Goal: Task Accomplishment & Management: Manage account settings

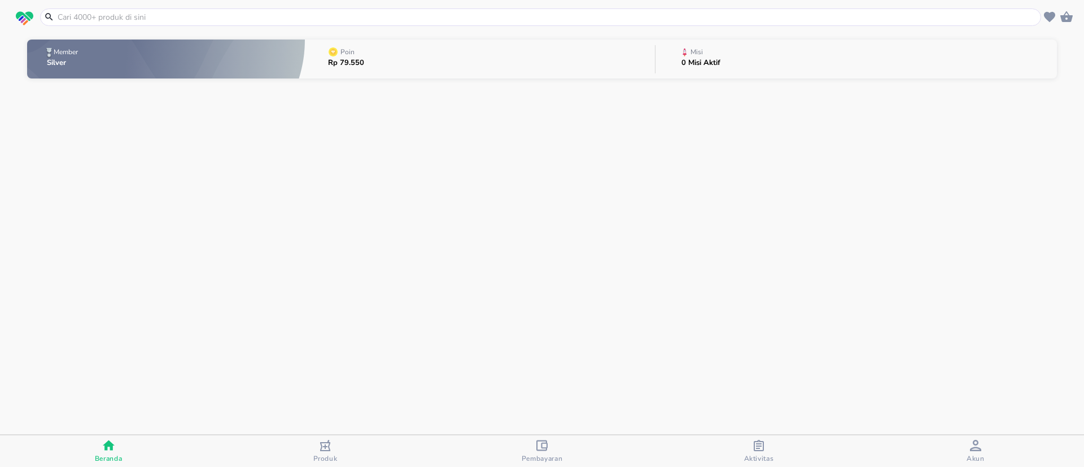
click at [383, 71] on button "Poin Rp 79.550" at bounding box center [480, 59] width 350 height 45
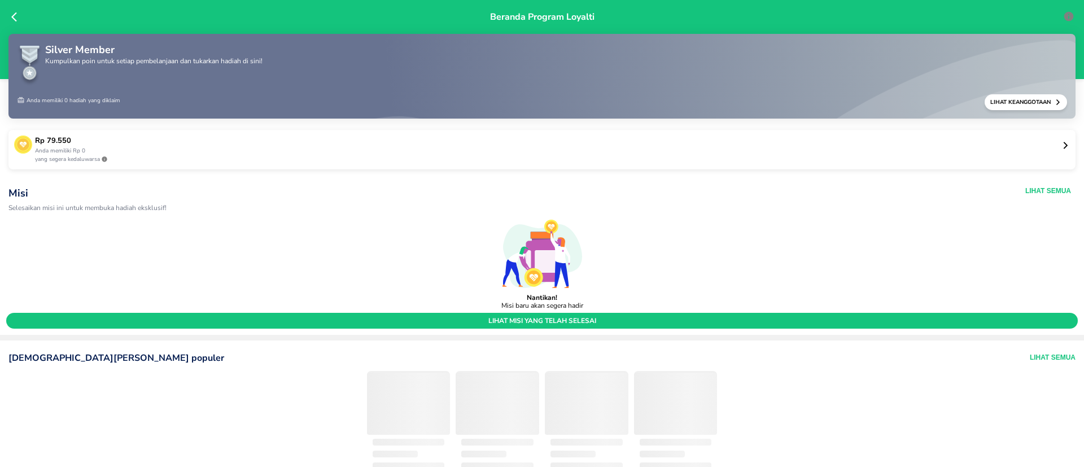
click at [232, 145] on p "Rp 79.550" at bounding box center [548, 140] width 1026 height 11
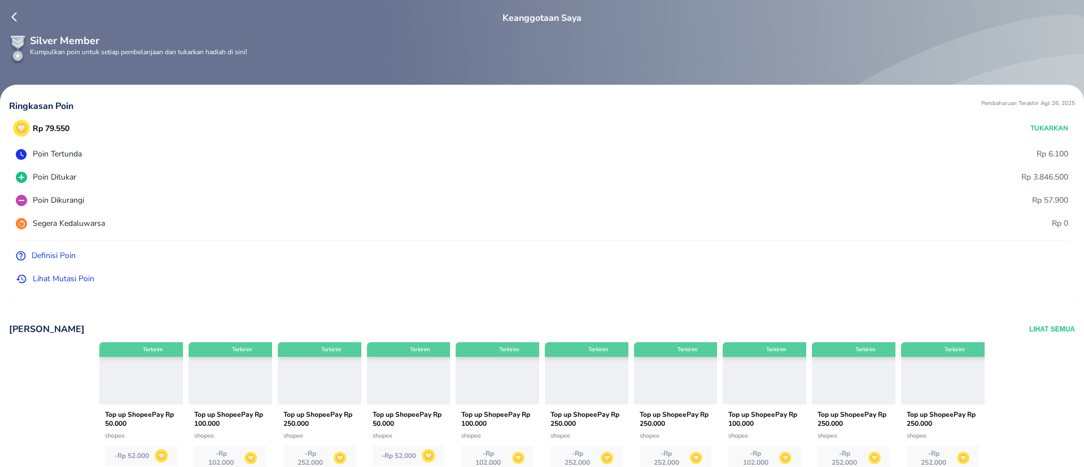
click at [75, 279] on p "Lihat Mutasi Poin" at bounding box center [64, 279] width 62 height 12
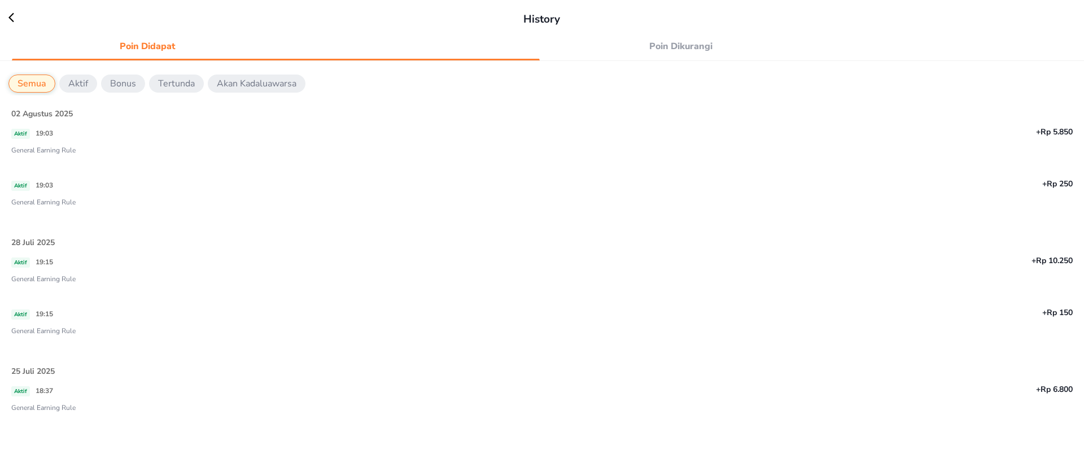
click at [652, 45] on span "Poin Dikurangi" at bounding box center [680, 46] width 257 height 16
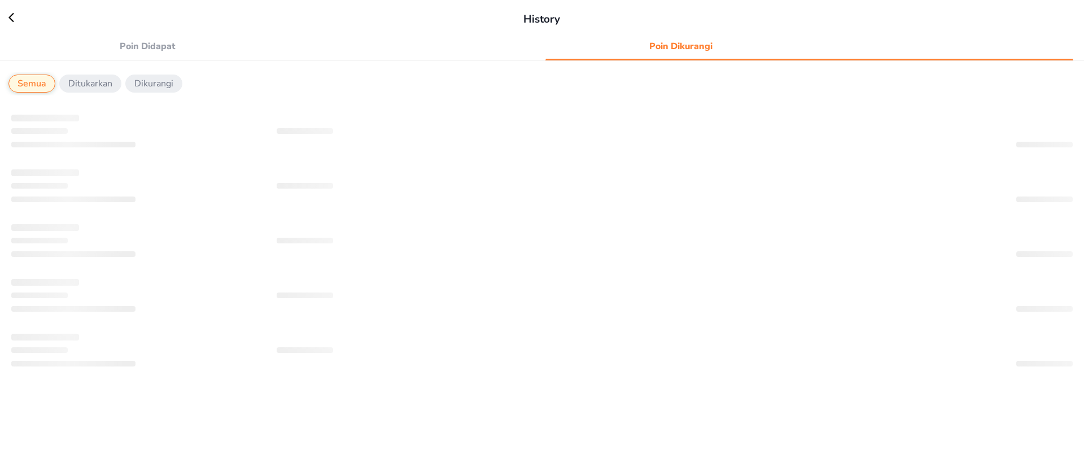
click at [11, 15] on icon at bounding box center [11, 18] width 6 height 10
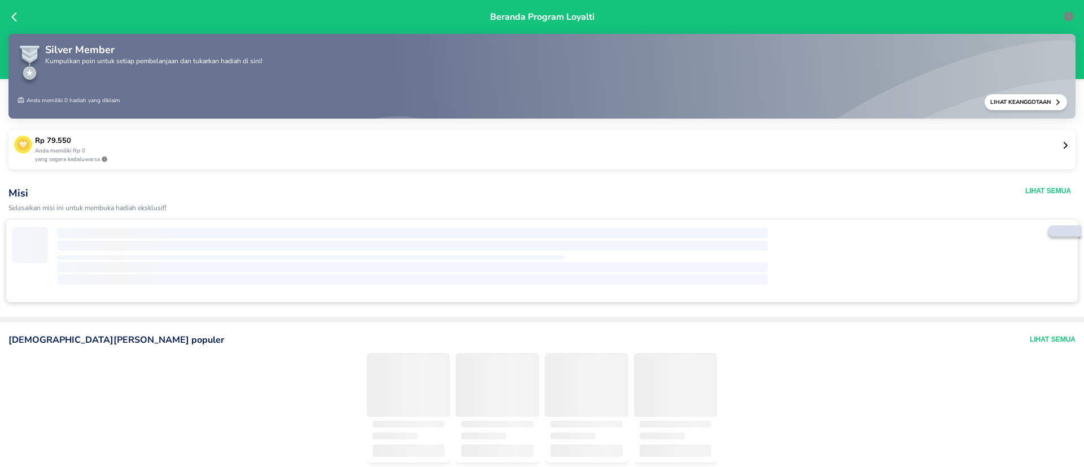
click at [139, 157] on p "yang segera kedaluwarsa" at bounding box center [548, 159] width 1026 height 8
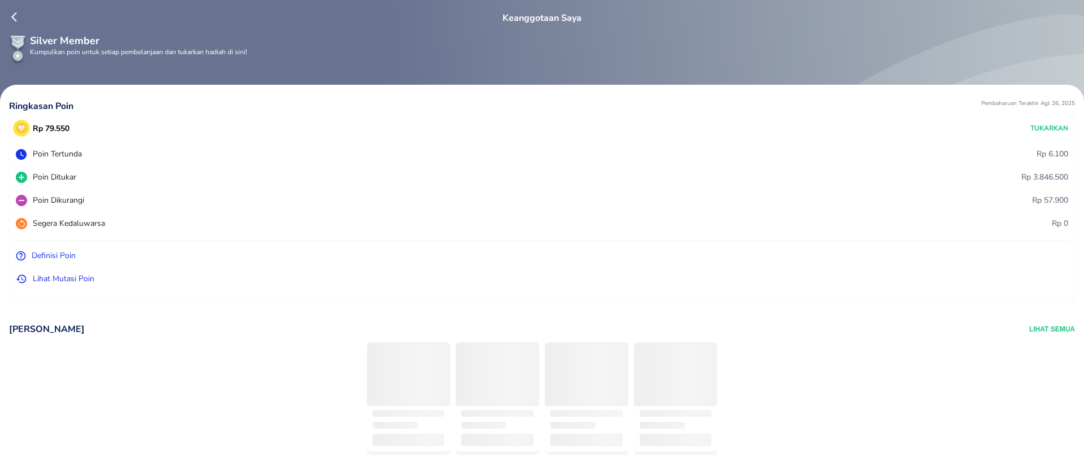
click at [66, 276] on p "Lihat Mutasi Poin" at bounding box center [64, 279] width 62 height 12
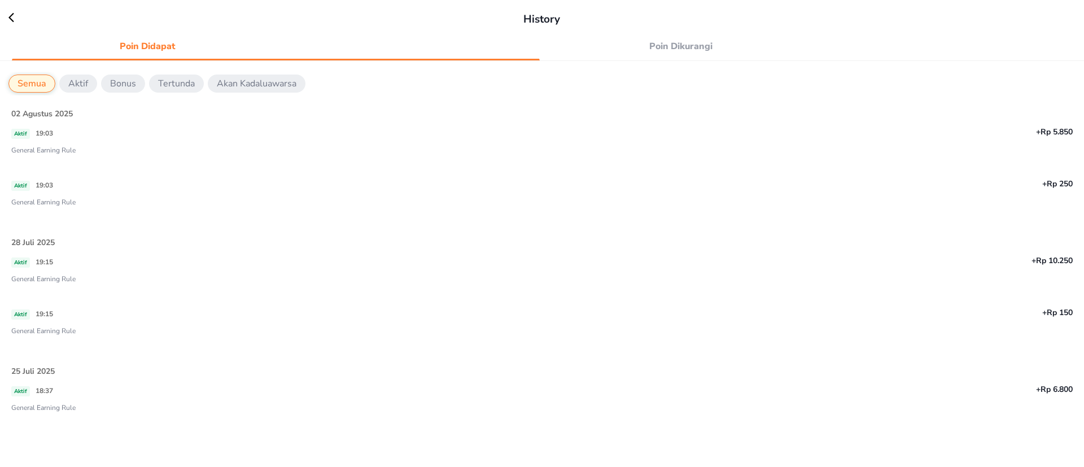
click at [677, 40] on span "Poin Dikurangi" at bounding box center [680, 46] width 257 height 16
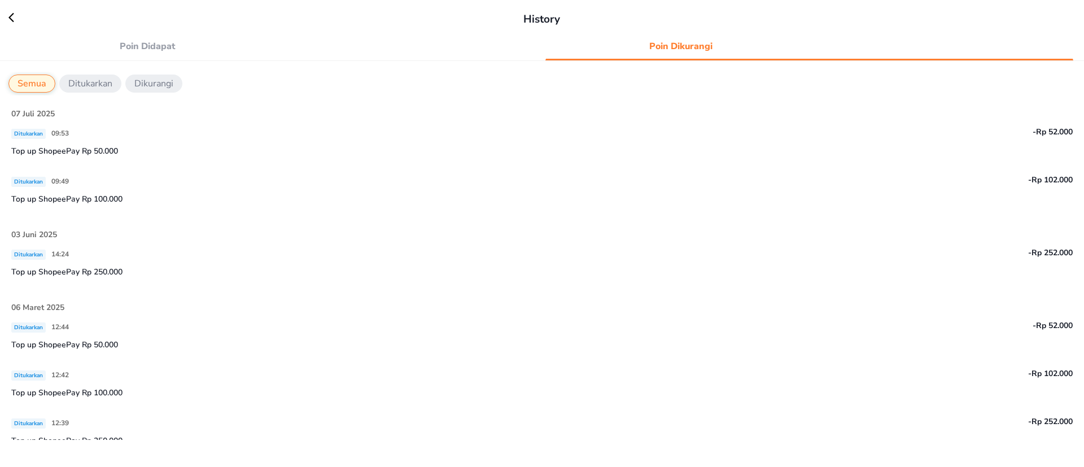
click at [165, 43] on span "Poin Didapat" at bounding box center [147, 46] width 257 height 16
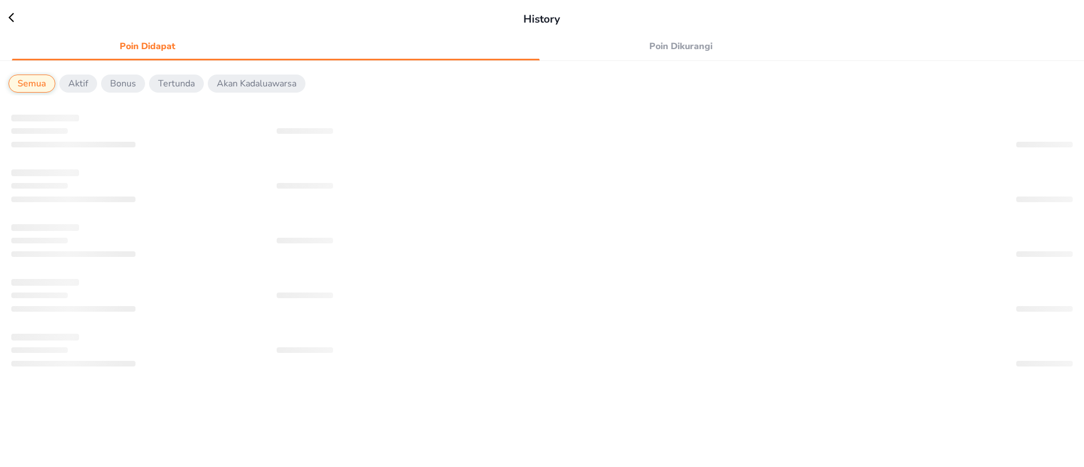
click at [14, 20] on icon at bounding box center [16, 17] width 17 height 11
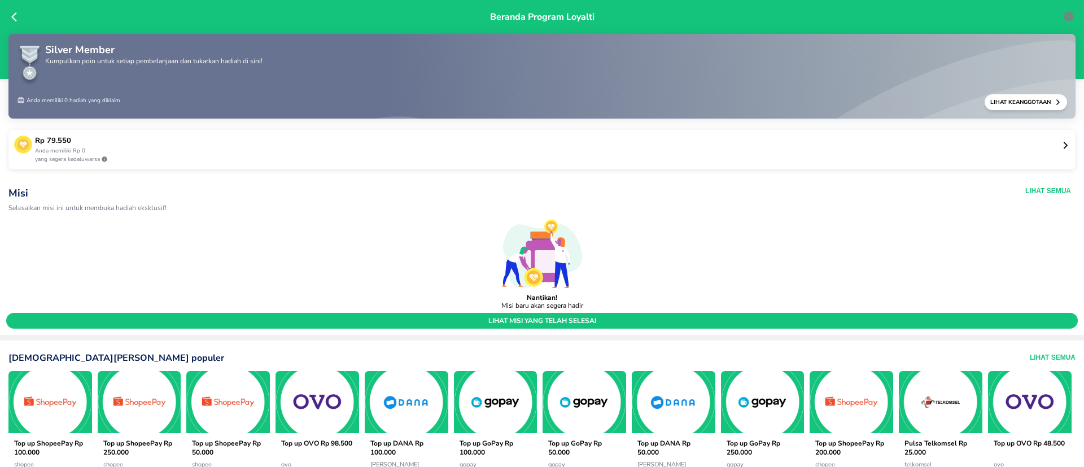
click at [14, 19] on icon at bounding box center [16, 16] width 11 height 11
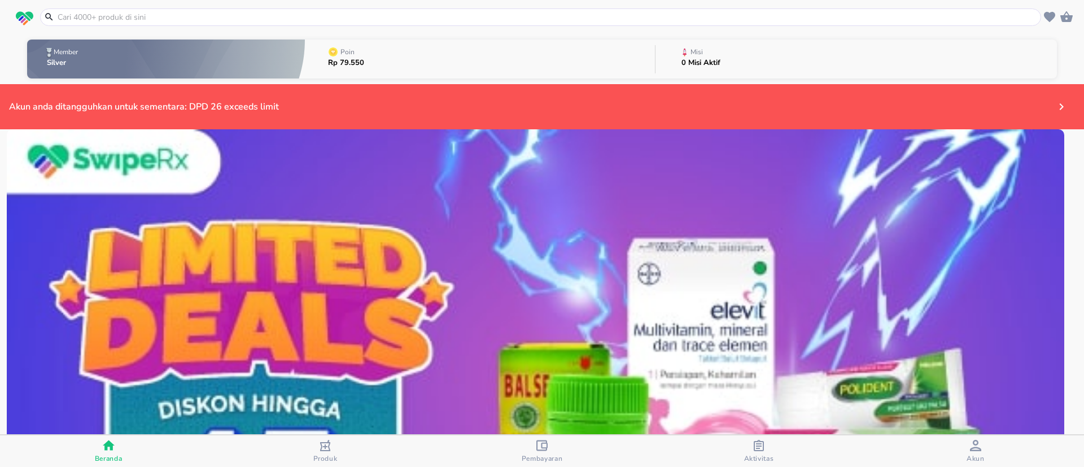
click at [759, 446] on icon "button" at bounding box center [759, 445] width 10 height 11
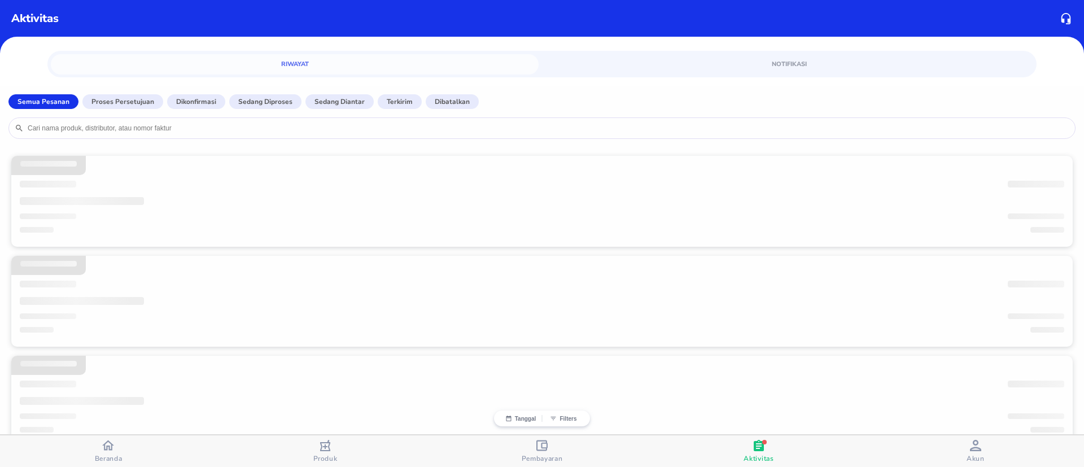
click at [579, 451] on span "Pembayaran" at bounding box center [542, 451] width 210 height 23
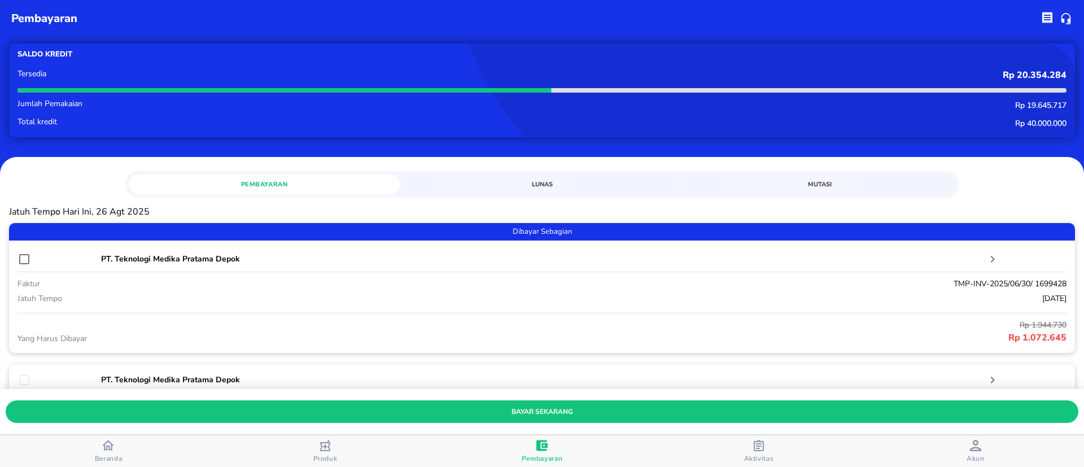
scroll to position [85, 0]
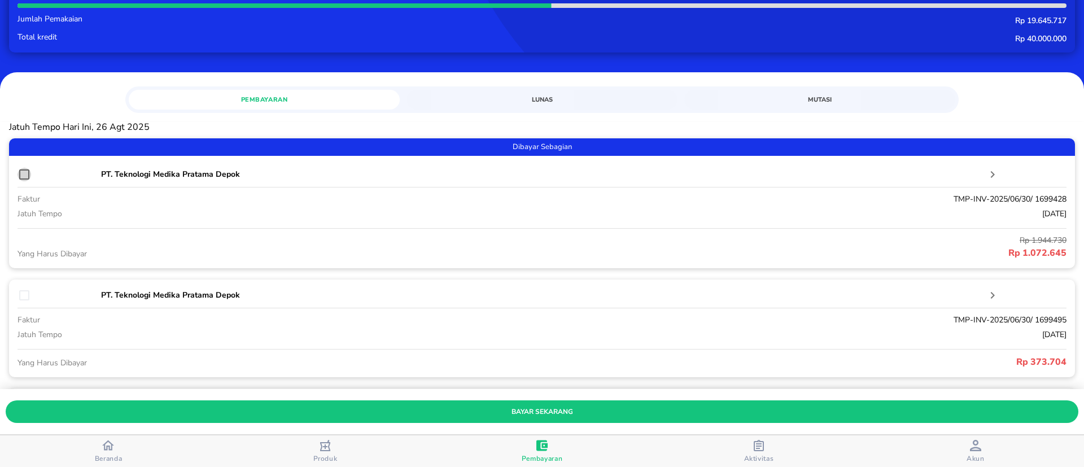
click at [22, 174] on input "checkbox" at bounding box center [24, 175] width 14 height 14
checkbox input "true"
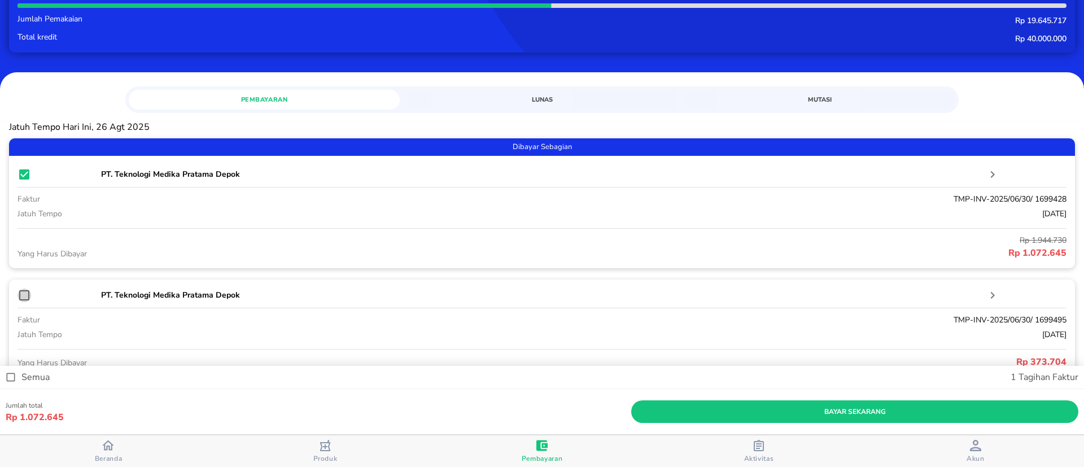
click at [25, 296] on input "checkbox" at bounding box center [24, 295] width 14 height 14
checkbox input "true"
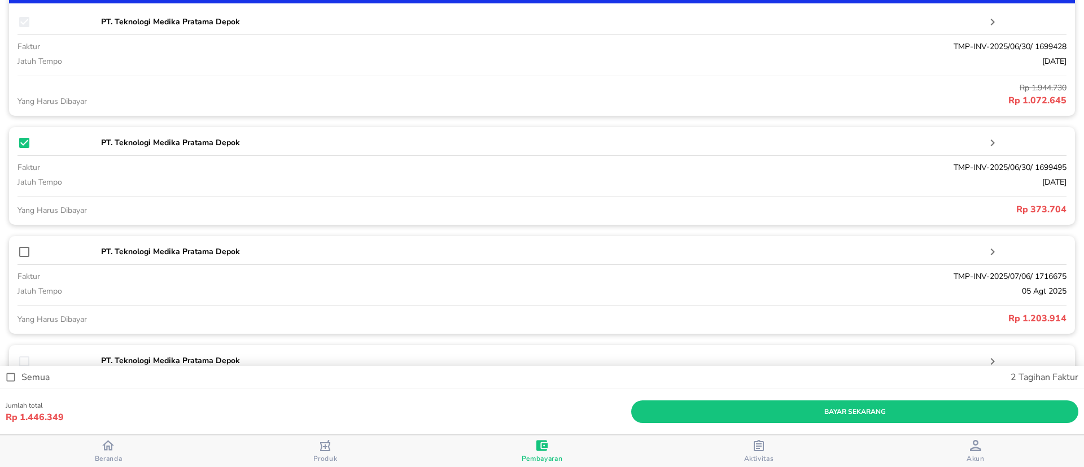
scroll to position [0, 0]
